Goal: Information Seeking & Learning: Learn about a topic

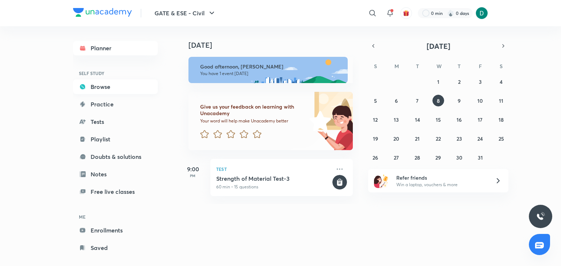
click at [123, 87] on link "Browse" at bounding box center [115, 87] width 85 height 15
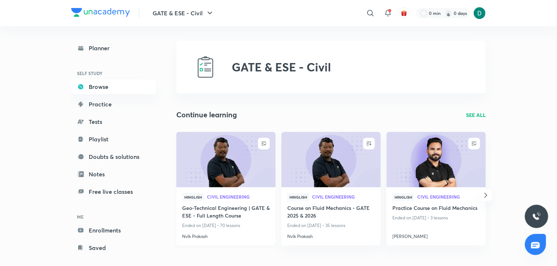
click at [234, 162] on img at bounding box center [225, 159] width 101 height 57
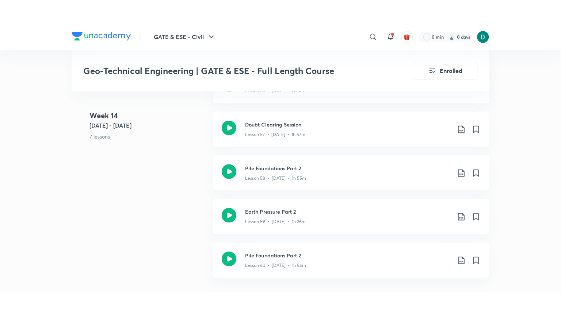
scroll to position [3393, 0]
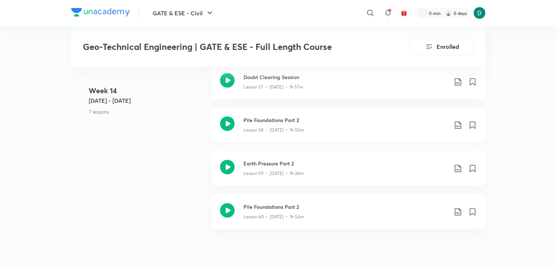
click at [305, 130] on div "Lesson 58 • [DATE] • 1h 55m" at bounding box center [345, 128] width 204 height 9
click at [264, 163] on h3 "Earth Pressure Part 2" at bounding box center [345, 164] width 204 height 8
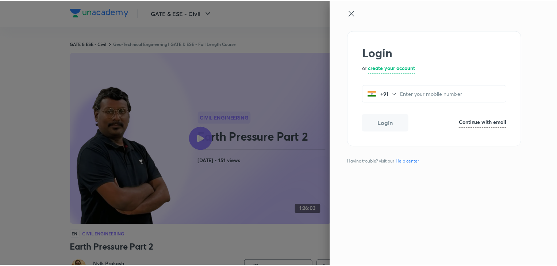
scroll to position [426, 0]
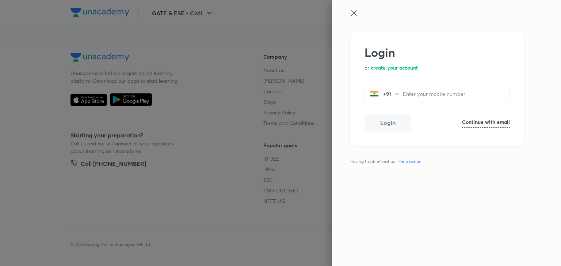
click at [354, 11] on icon at bounding box center [353, 13] width 9 height 9
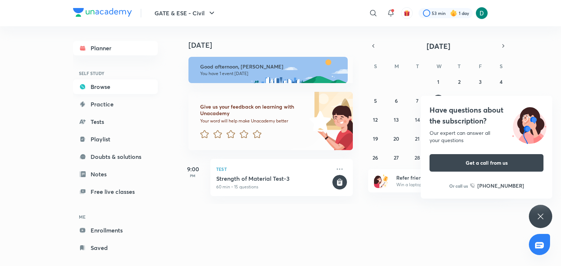
click at [131, 89] on link "Browse" at bounding box center [115, 87] width 85 height 15
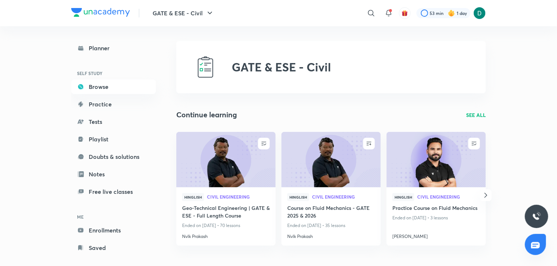
click at [480, 116] on p "SEE ALL" at bounding box center [476, 115] width 20 height 8
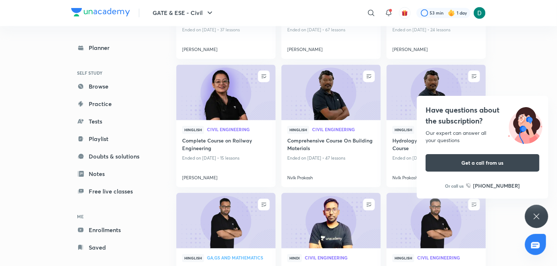
scroll to position [686, 0]
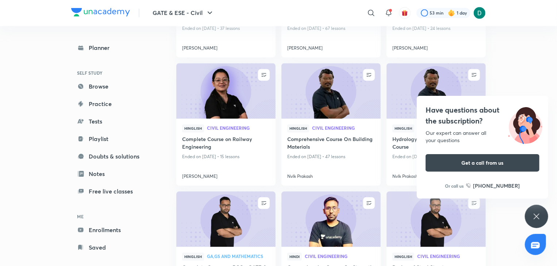
click at [539, 219] on icon at bounding box center [536, 216] width 5 height 5
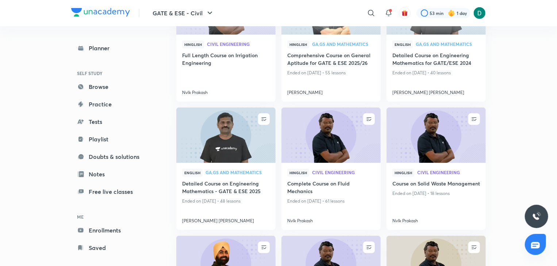
scroll to position [1429, 0]
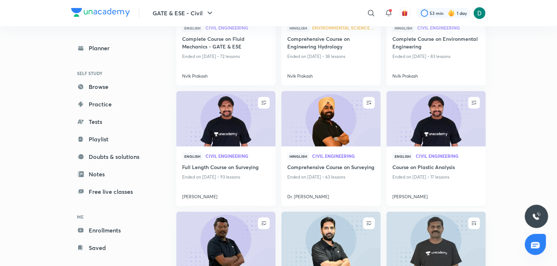
click at [470, 171] on h4 "Course on Plastic Analysis" at bounding box center [436, 168] width 88 height 9
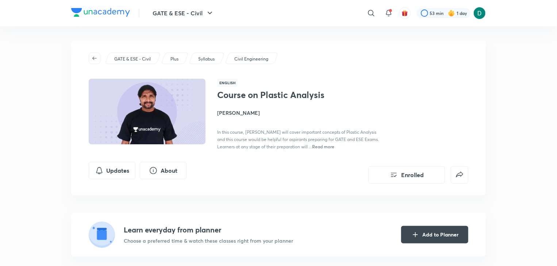
click at [334, 149] on span "Read more" at bounding box center [323, 147] width 22 height 6
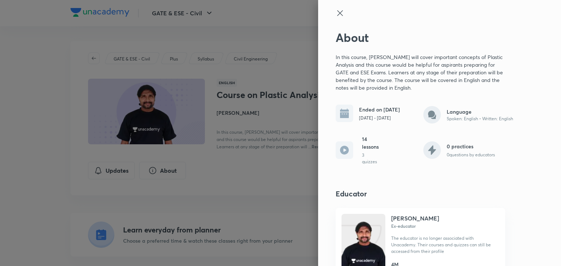
click at [336, 11] on icon at bounding box center [339, 13] width 9 height 9
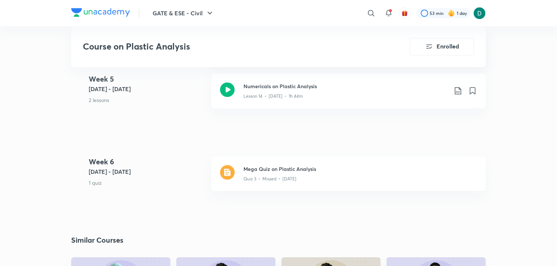
scroll to position [1124, 0]
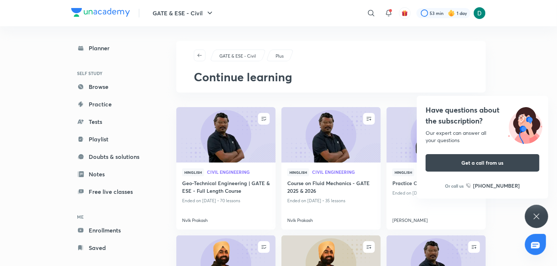
click at [543, 215] on div "Have questions about the subscription? Our expert can answer all your questions…" at bounding box center [536, 216] width 23 height 23
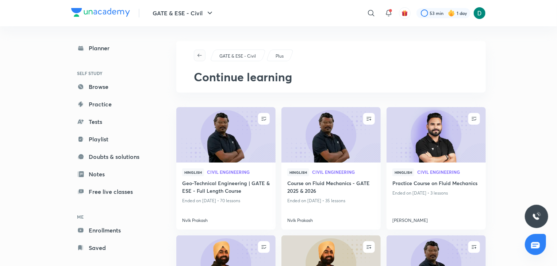
click at [198, 54] on icon "button" at bounding box center [200, 56] width 6 height 6
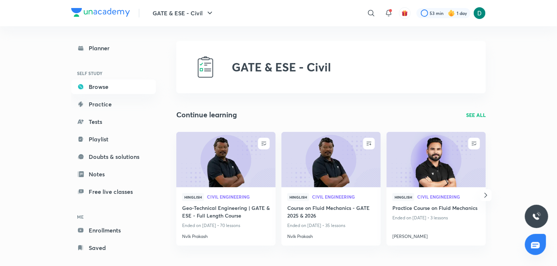
click at [482, 113] on p "SEE ALL" at bounding box center [476, 115] width 20 height 8
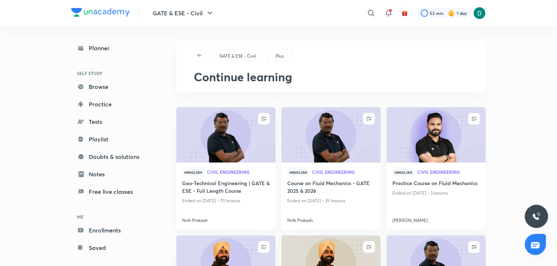
scroll to position [233, 0]
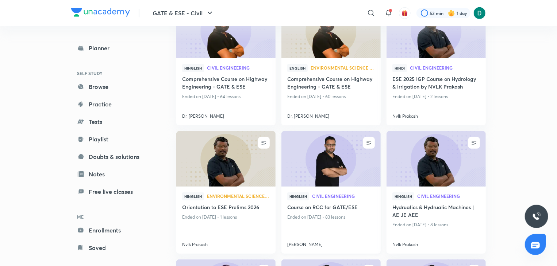
click at [335, 171] on img at bounding box center [330, 159] width 101 height 57
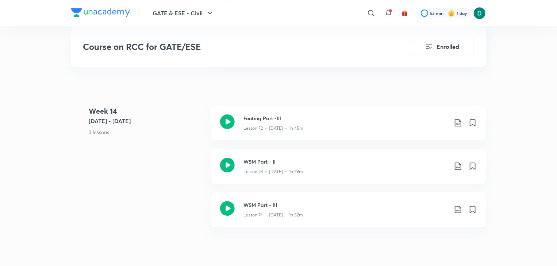
scroll to position [4210, 0]
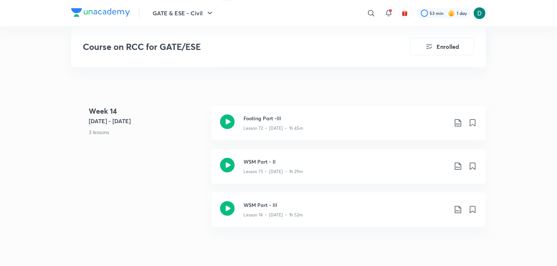
scroll to position [3744, 0]
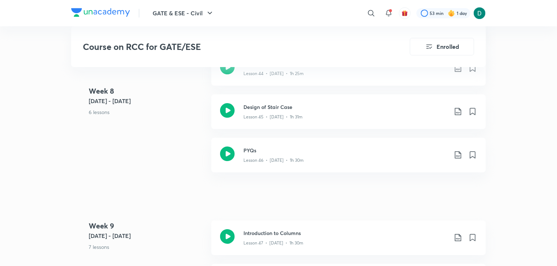
scroll to position [2346, 0]
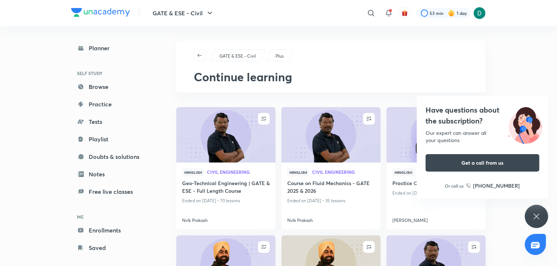
click at [536, 216] on icon at bounding box center [536, 216] width 5 height 5
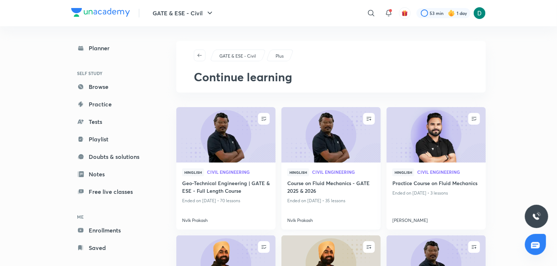
click at [368, 155] on img at bounding box center [330, 135] width 101 height 57
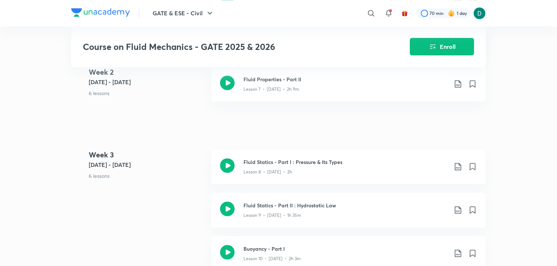
scroll to position [932, 0]
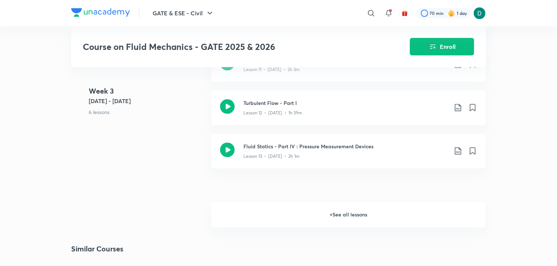
click at [364, 215] on h6 "+ See all lessons" at bounding box center [348, 215] width 274 height 26
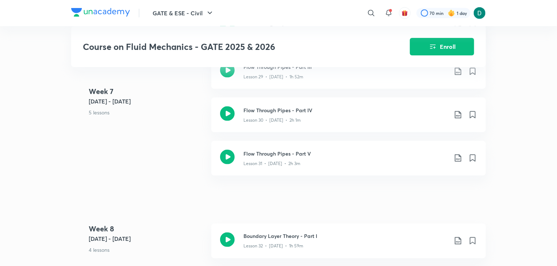
scroll to position [2097, 0]
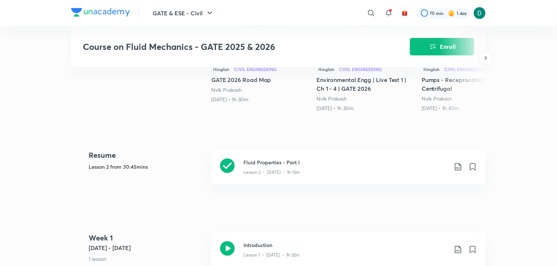
scroll to position [0, 0]
